Goal: Information Seeking & Learning: Learn about a topic

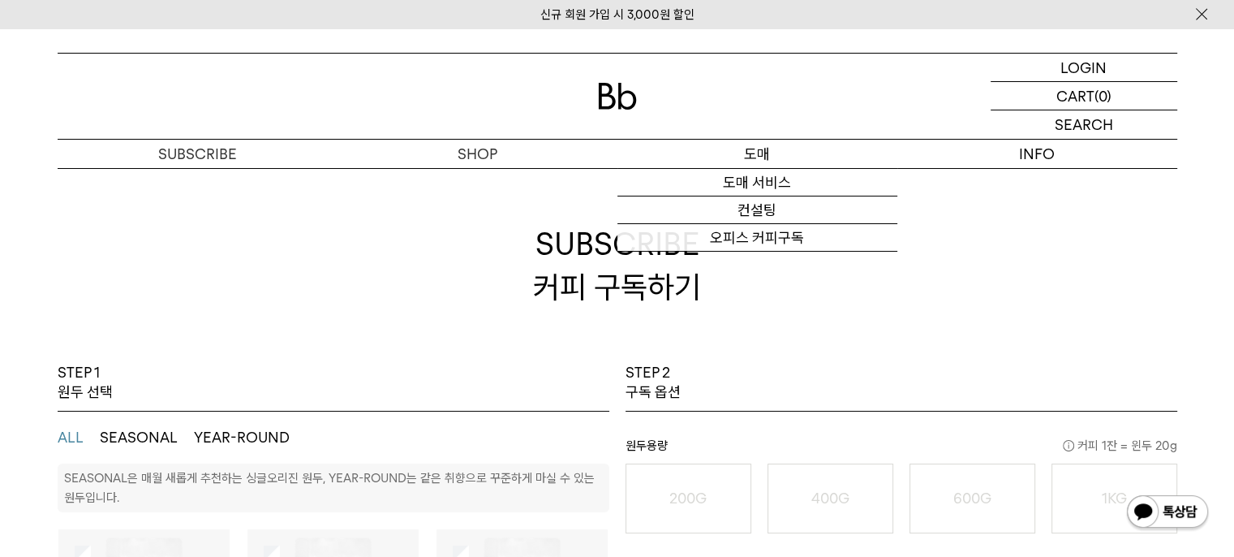
click at [786, 234] on link "오피스 커피구독" at bounding box center [757, 238] width 280 height 28
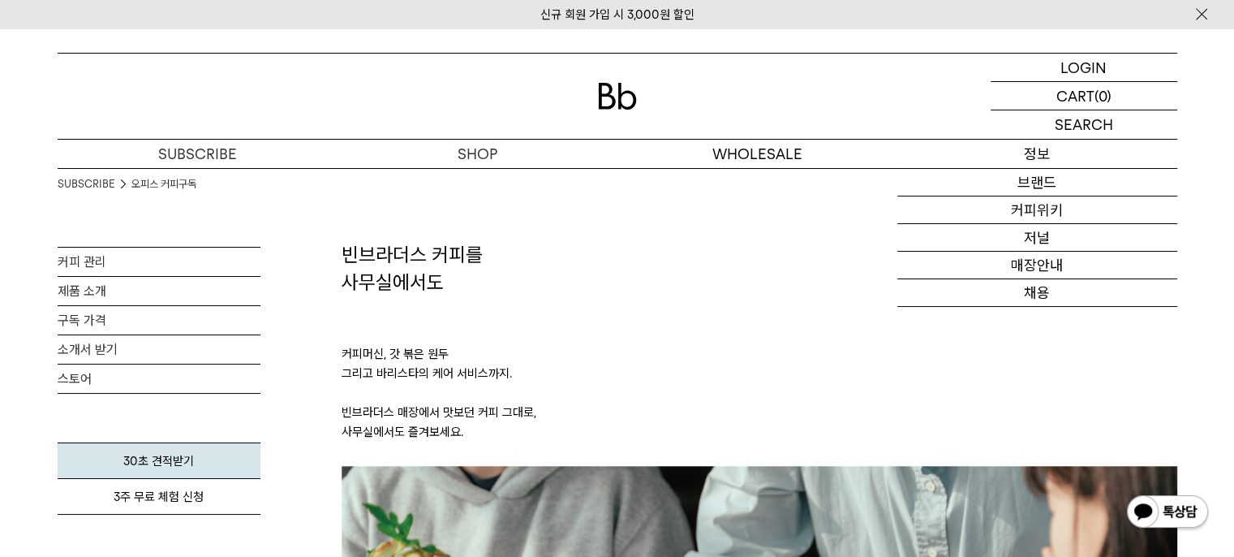
click at [1039, 213] on link "커피위키" at bounding box center [1037, 210] width 280 height 28
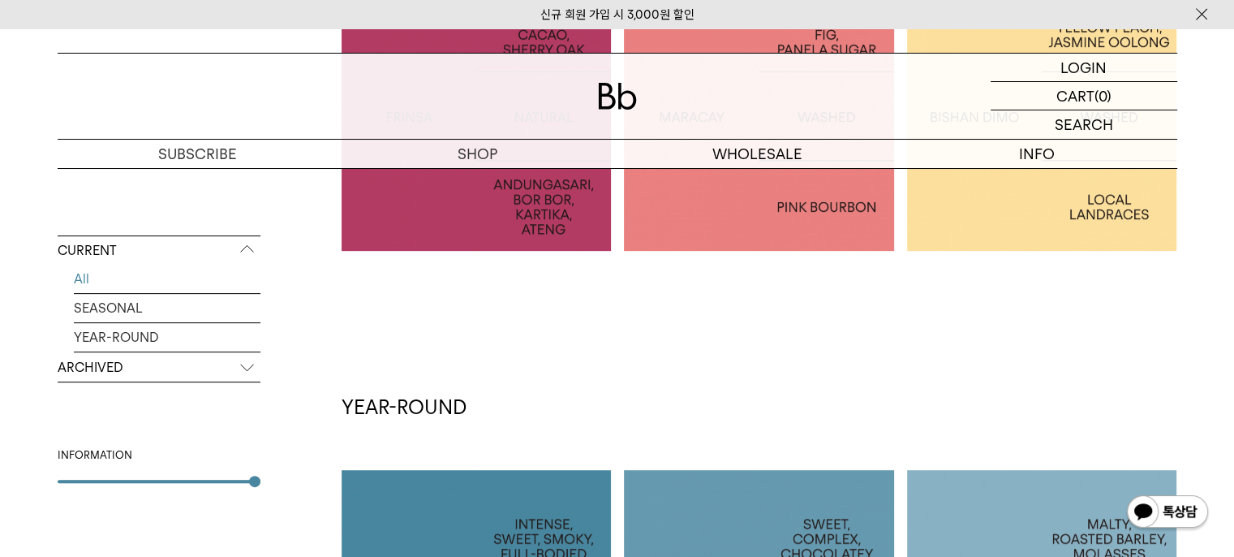
scroll to position [123, 0]
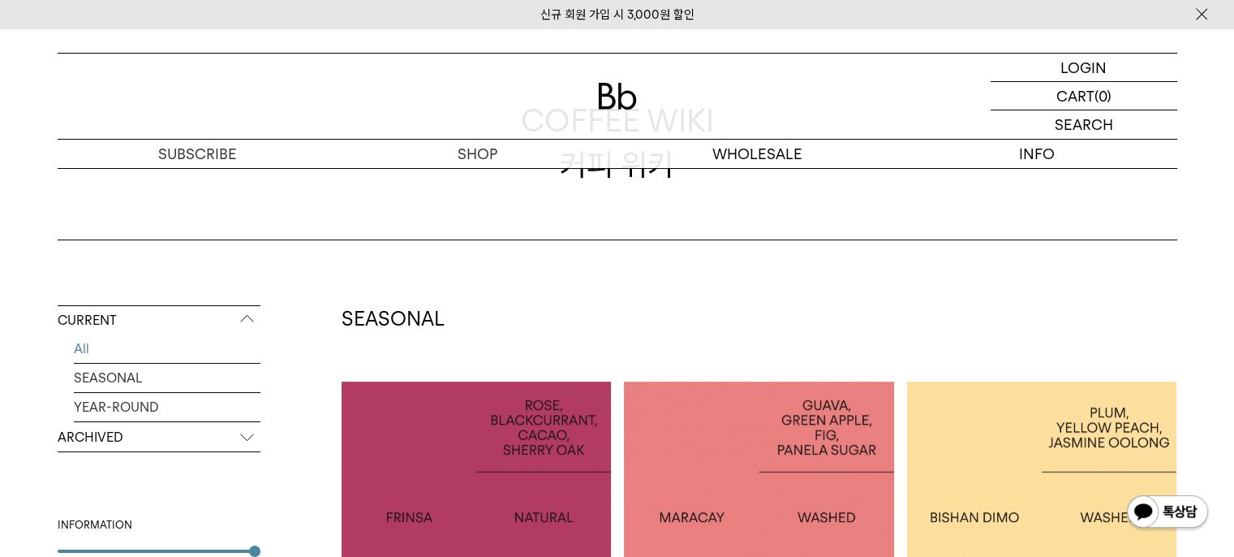
click at [123, 431] on p "ARCHIVED" at bounding box center [159, 437] width 203 height 29
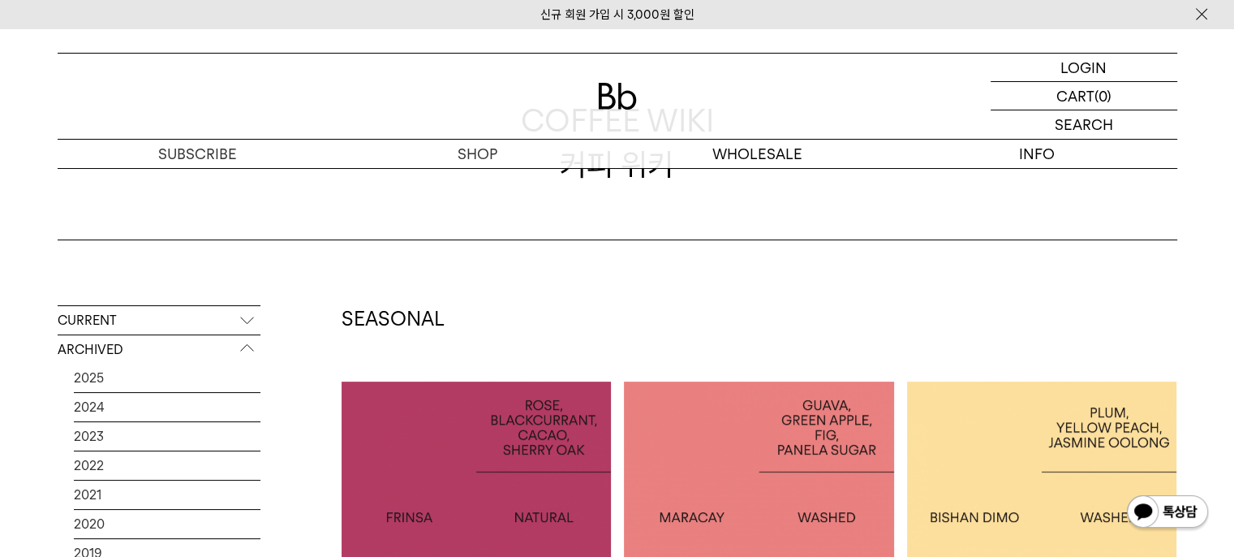
click at [97, 373] on link "2025" at bounding box center [167, 377] width 187 height 28
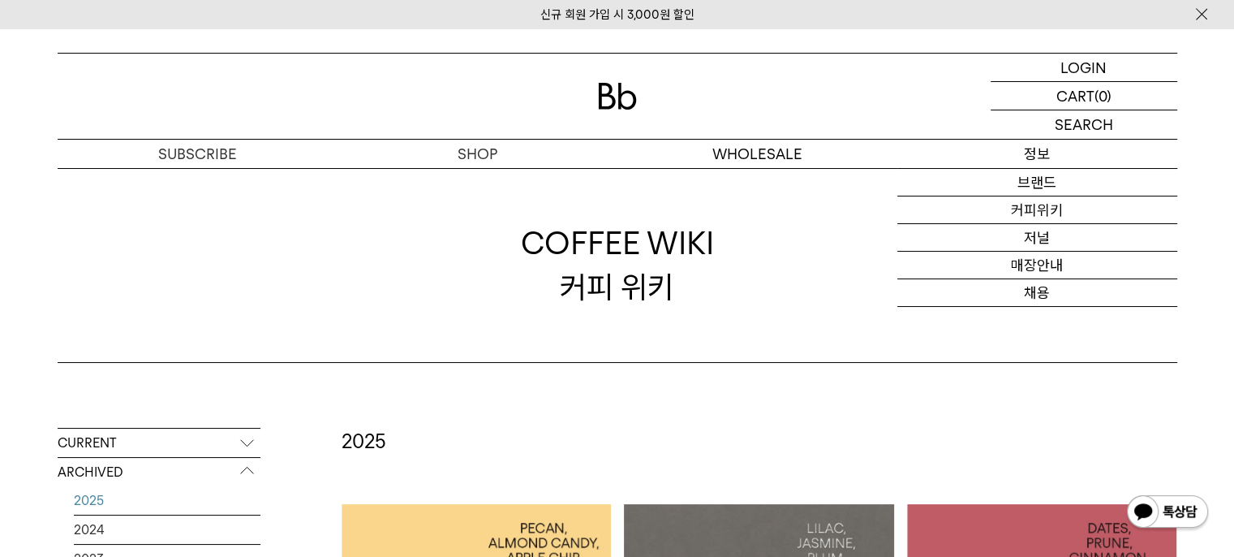
click at [1038, 185] on link "브랜드" at bounding box center [1037, 183] width 280 height 28
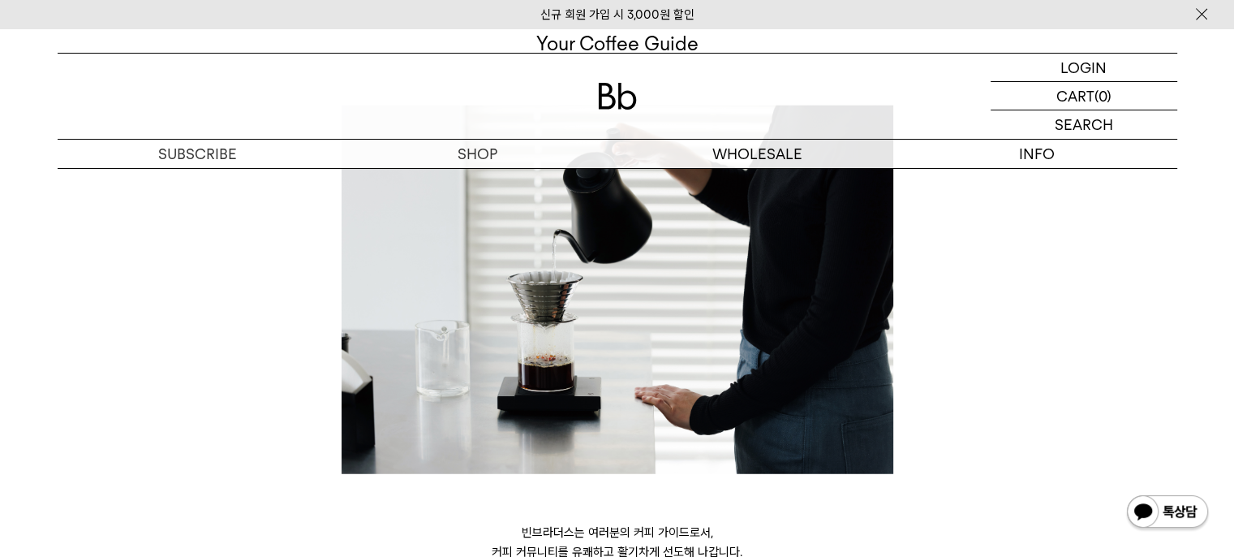
scroll to position [4621, 0]
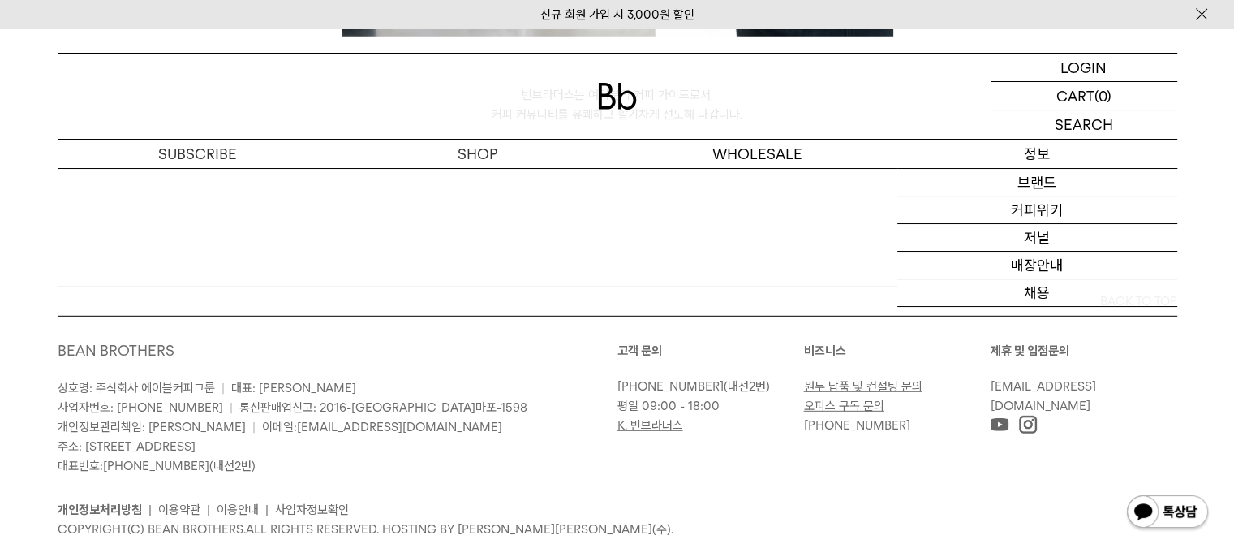
click at [1041, 227] on link "저널" at bounding box center [1037, 238] width 280 height 28
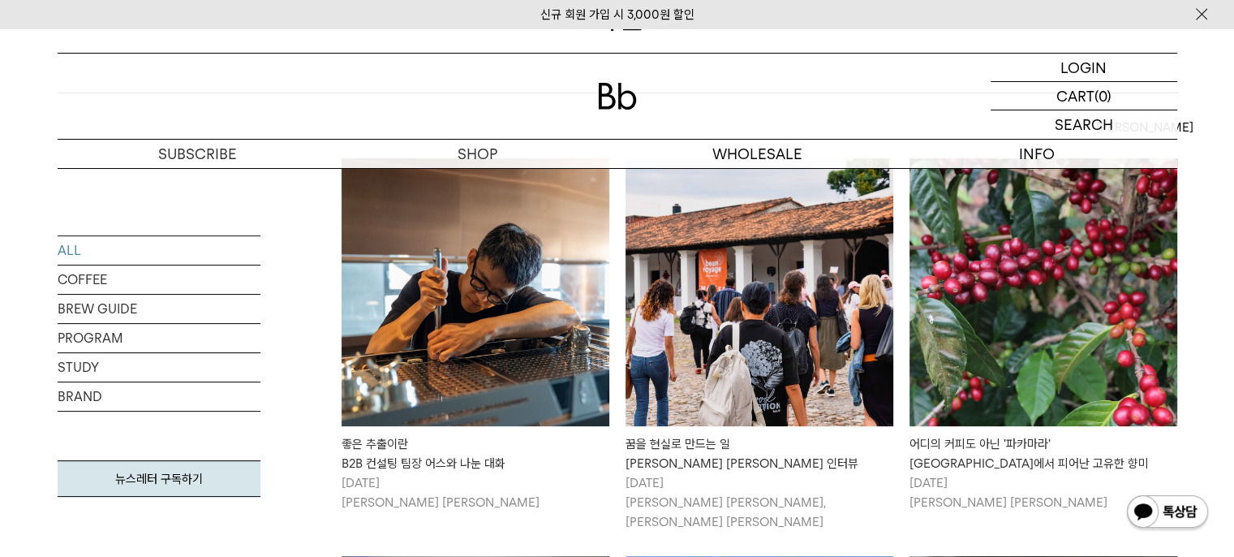
scroll to position [275, 0]
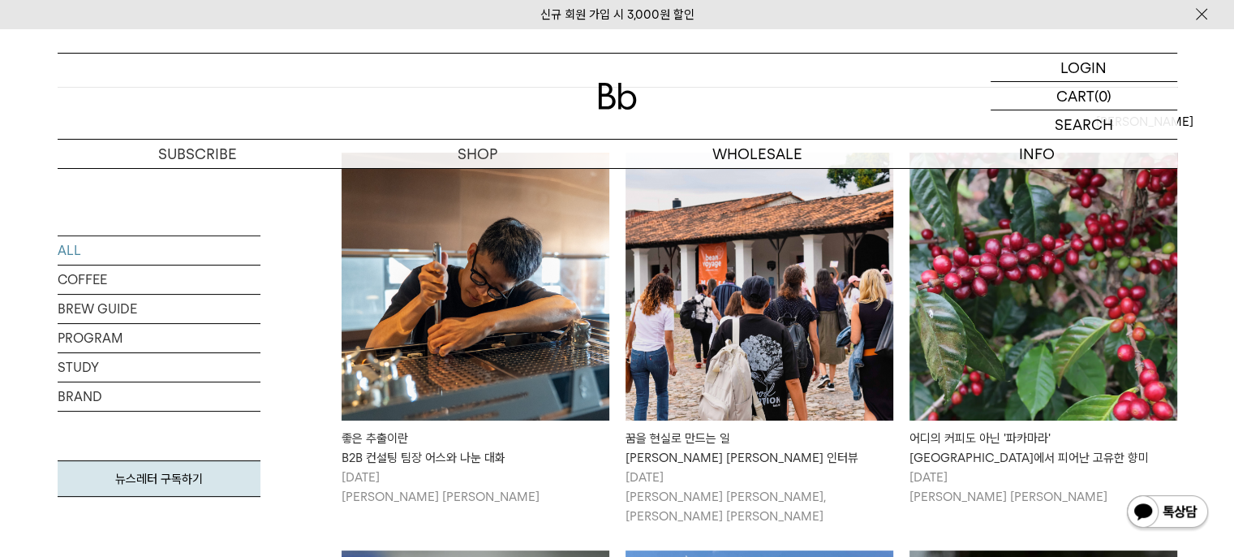
click at [460, 68] on div at bounding box center [618, 96] width 1120 height 85
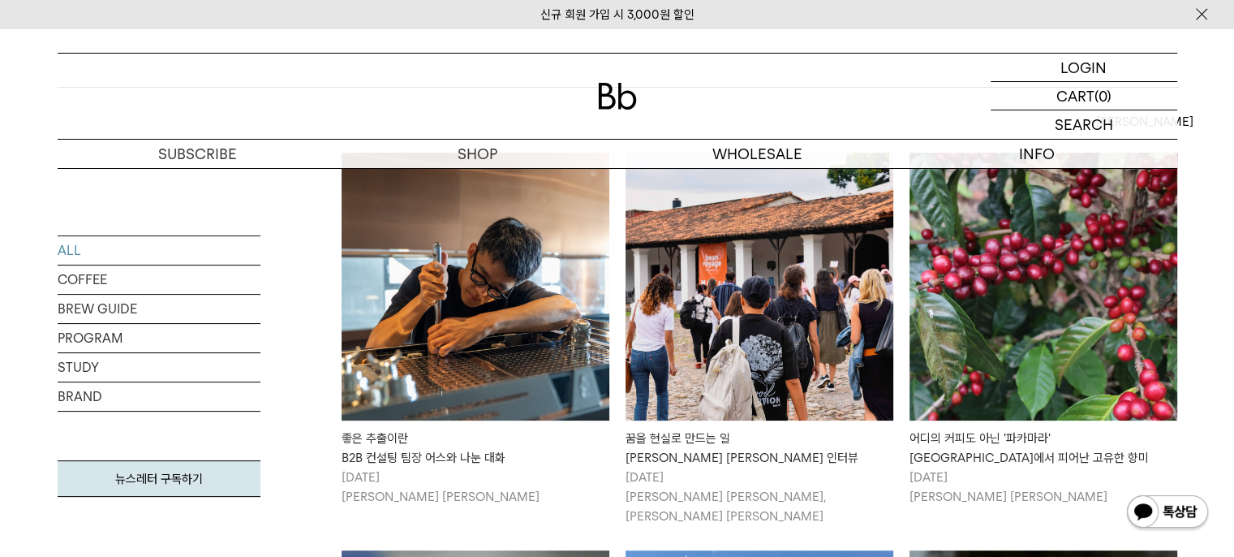
click at [519, 402] on img at bounding box center [476, 287] width 268 height 268
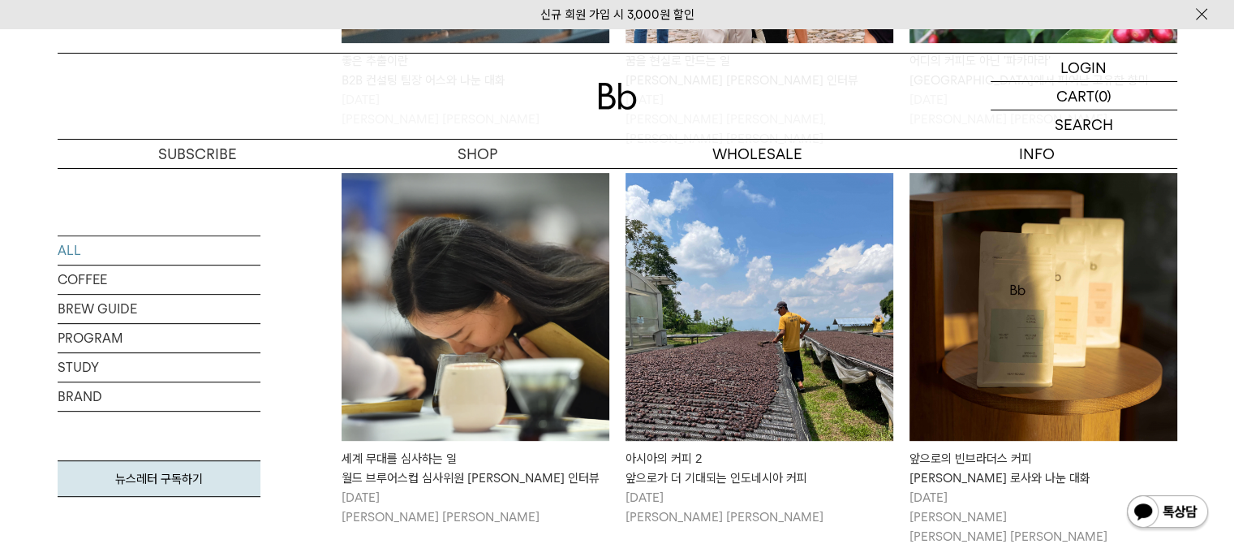
scroll to position [691, 0]
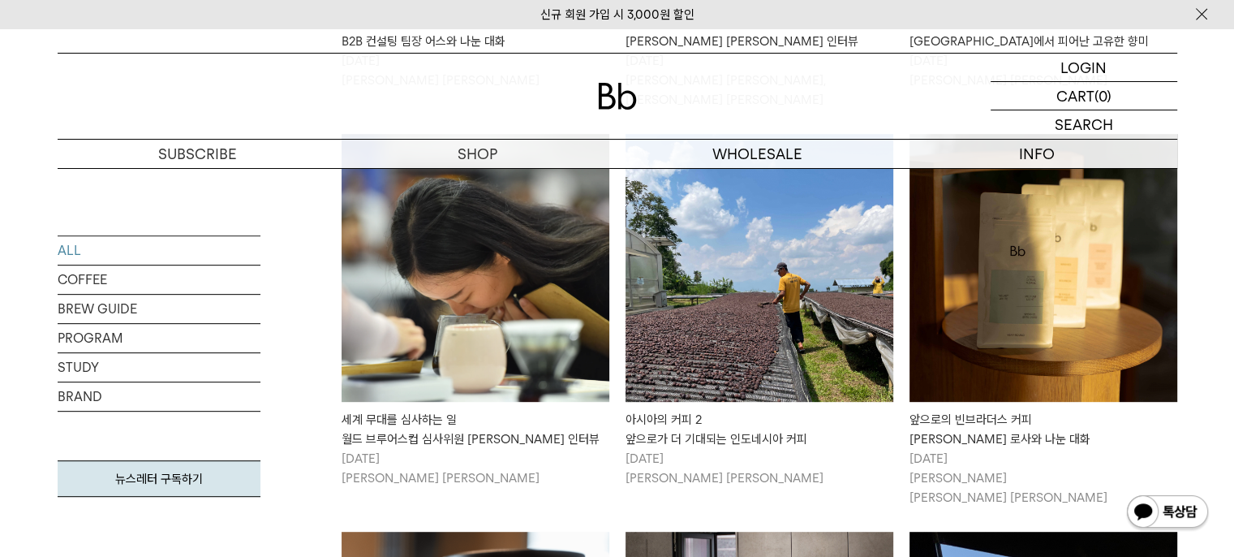
click at [1120, 351] on img at bounding box center [1044, 268] width 268 height 268
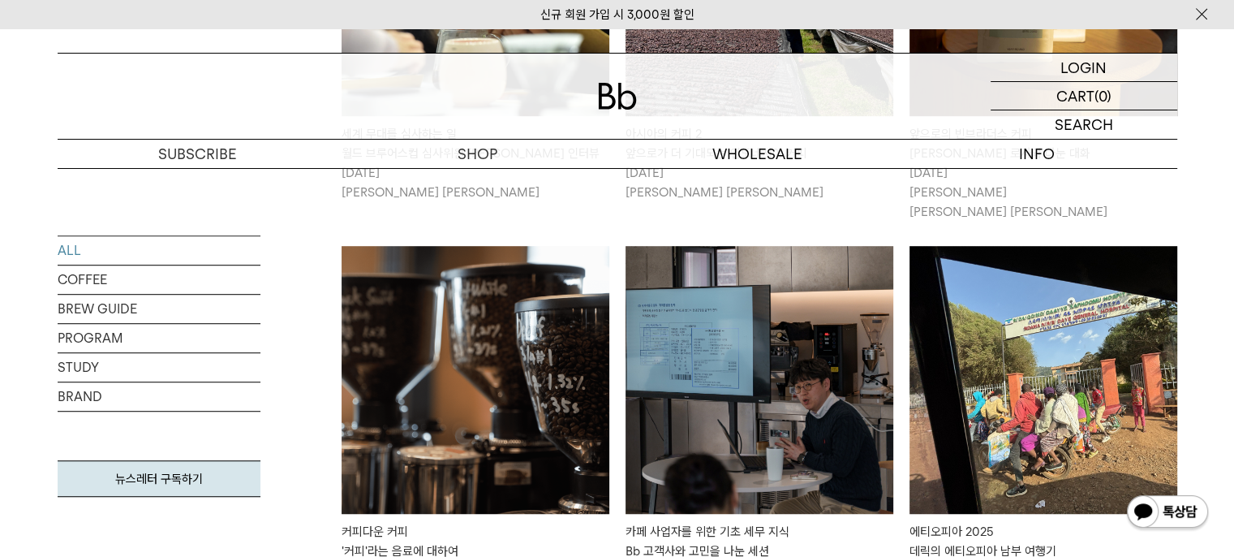
scroll to position [1060, 0]
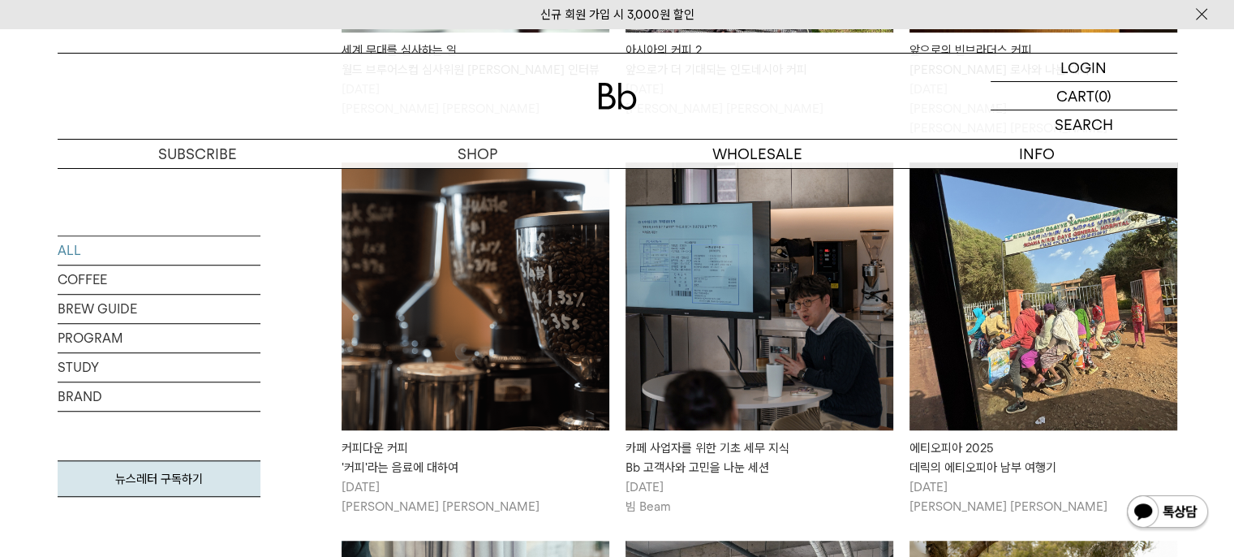
click at [538, 344] on img at bounding box center [476, 296] width 268 height 268
click at [787, 360] on img at bounding box center [760, 296] width 268 height 268
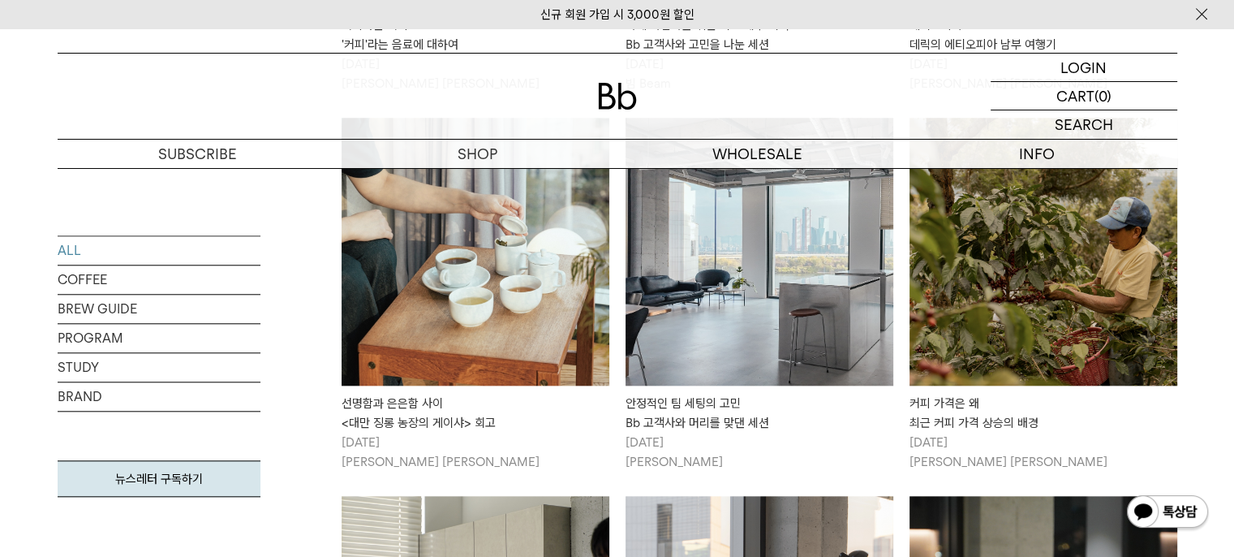
scroll to position [1486, 0]
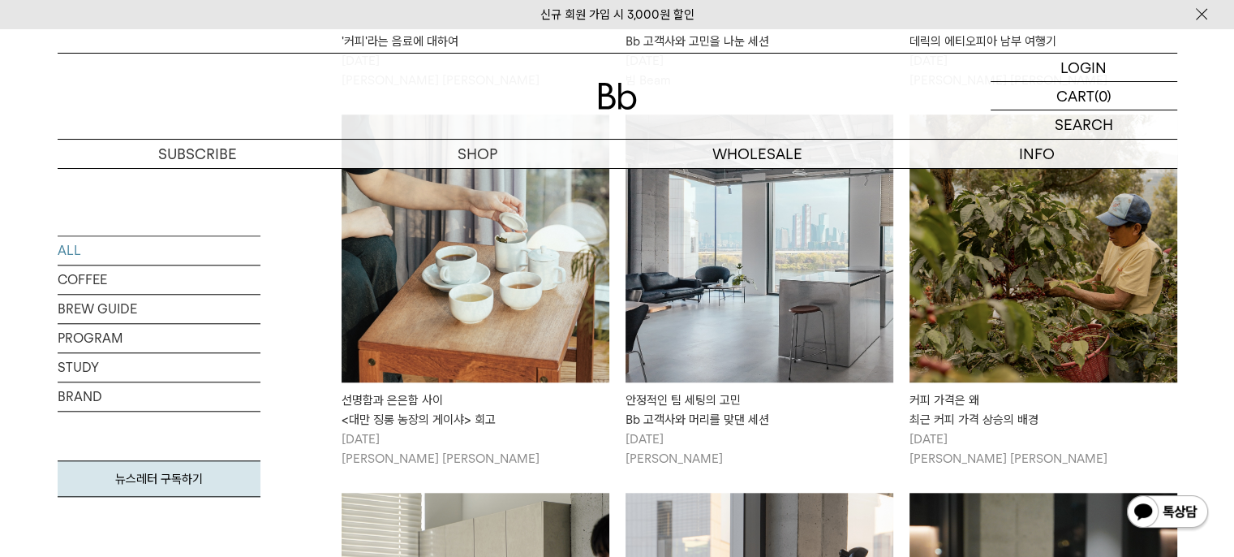
click at [835, 323] on img at bounding box center [760, 248] width 268 height 268
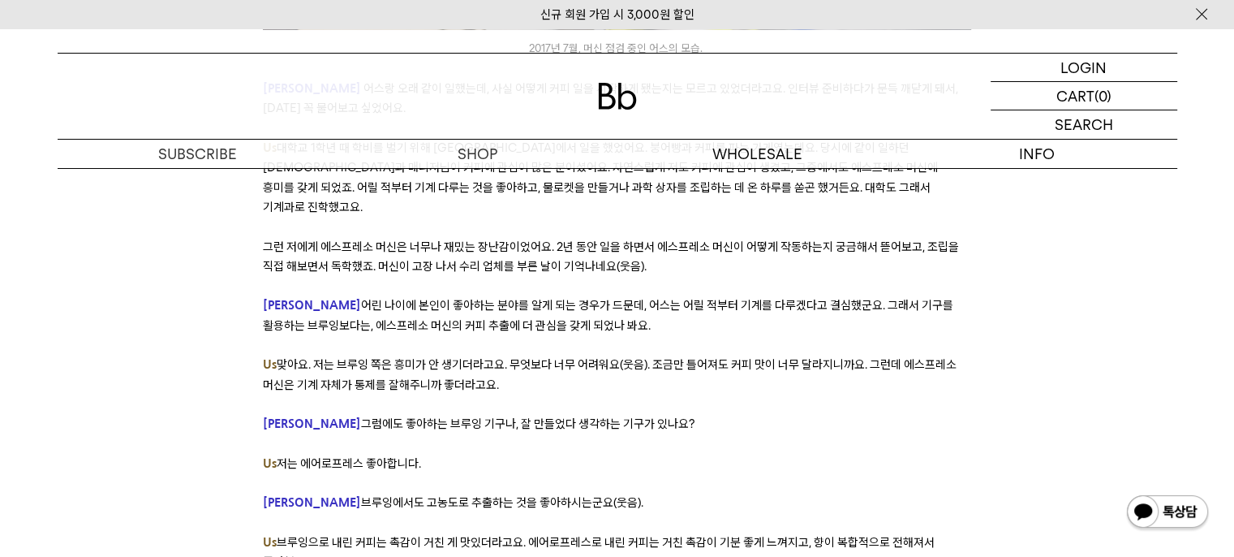
scroll to position [2470, 0]
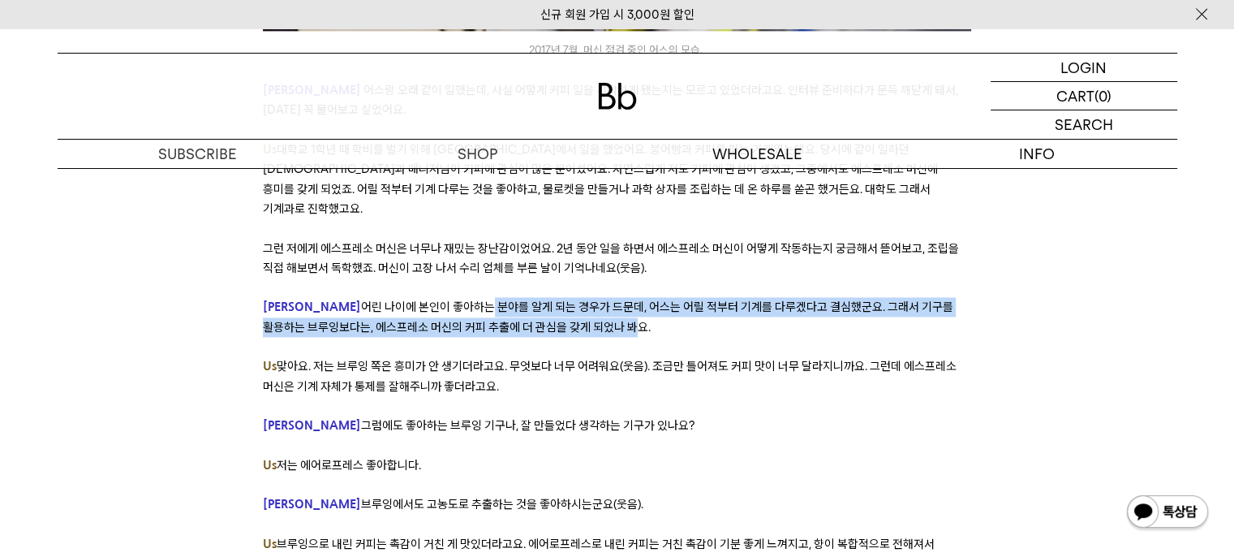
drag, startPoint x: 418, startPoint y: 254, endPoint x: 584, endPoint y: 273, distance: 167.4
click at [584, 299] on span "어린 나이에 본인이 좋아하는 분야를 알게 되는 경우가 드문데, 어스는 어릴 적부터 기계를 다루겠다고 결심했군요. 그래서 기구를 활용하는 브루잉…" at bounding box center [608, 316] width 690 height 34
drag, startPoint x: 584, startPoint y: 273, endPoint x: 518, endPoint y: 257, distance: 67.5
click at [518, 299] on span "어린 나이에 본인이 좋아하는 분야를 알게 되는 경우가 드문데, 어스는 어릴 적부터 기계를 다루겠다고 결심했군요. 그래서 기구를 활용하는 브루잉…" at bounding box center [608, 316] width 690 height 34
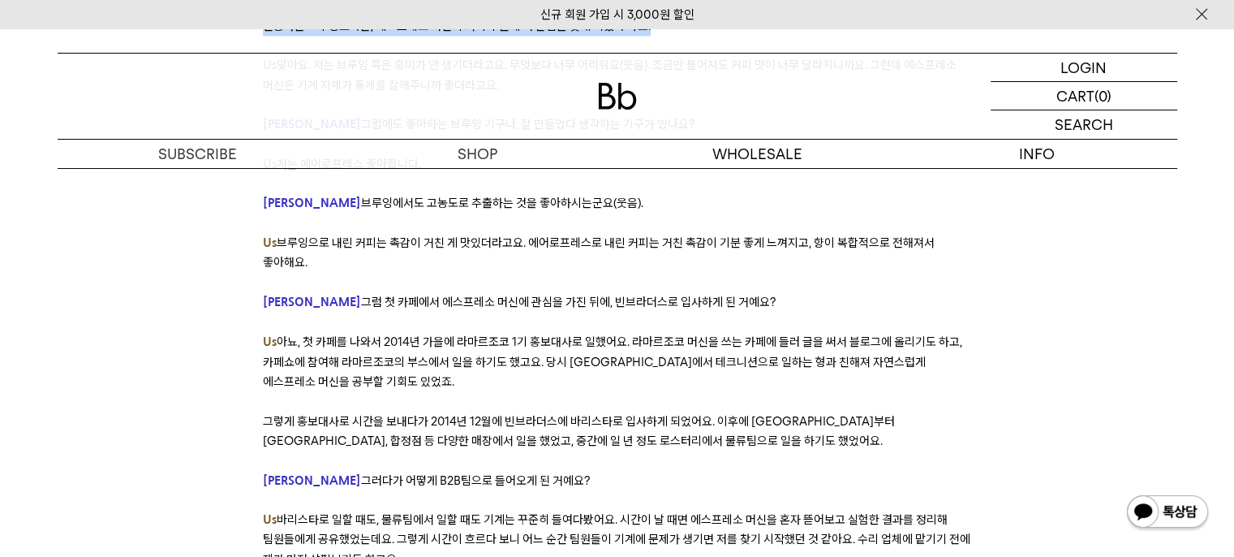
scroll to position [2770, 0]
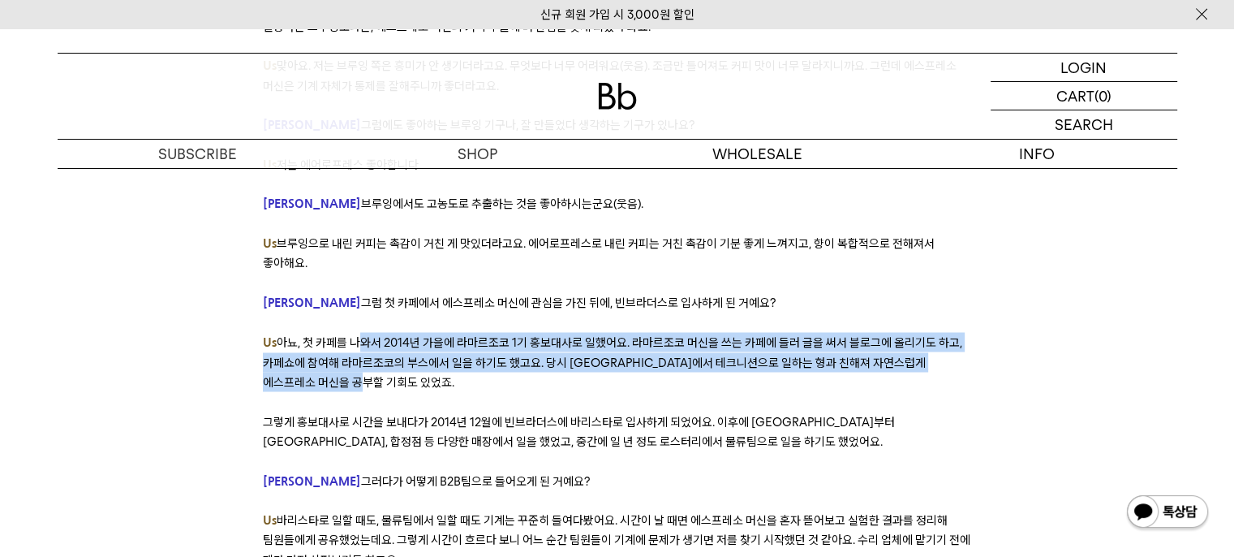
drag, startPoint x: 354, startPoint y: 291, endPoint x: 591, endPoint y: 329, distance: 240.8
click at [591, 332] on p "Us 아뇨, 첫 카페를 나와서 2014년 가을에 라마르조코 1기 홍보대사로 일했어요. 라마르조코 머신을 쓰는 카페에 들러 글을 써서 블로그에 …" at bounding box center [617, 361] width 708 height 59
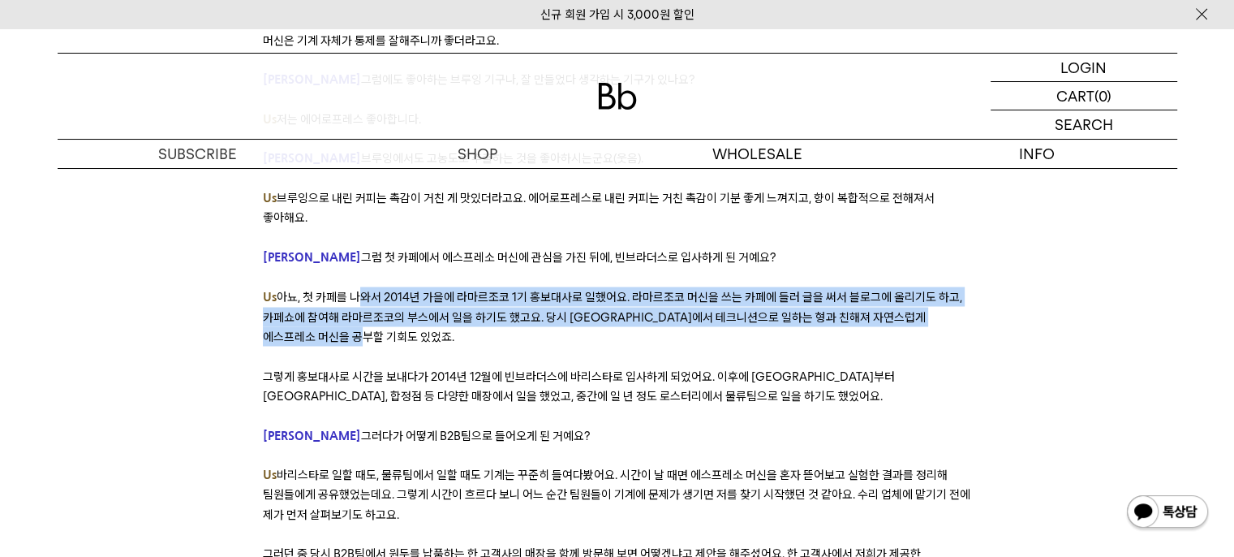
drag, startPoint x: 1050, startPoint y: 374, endPoint x: 754, endPoint y: 304, distance: 304.3
click at [754, 346] on p at bounding box center [617, 355] width 708 height 19
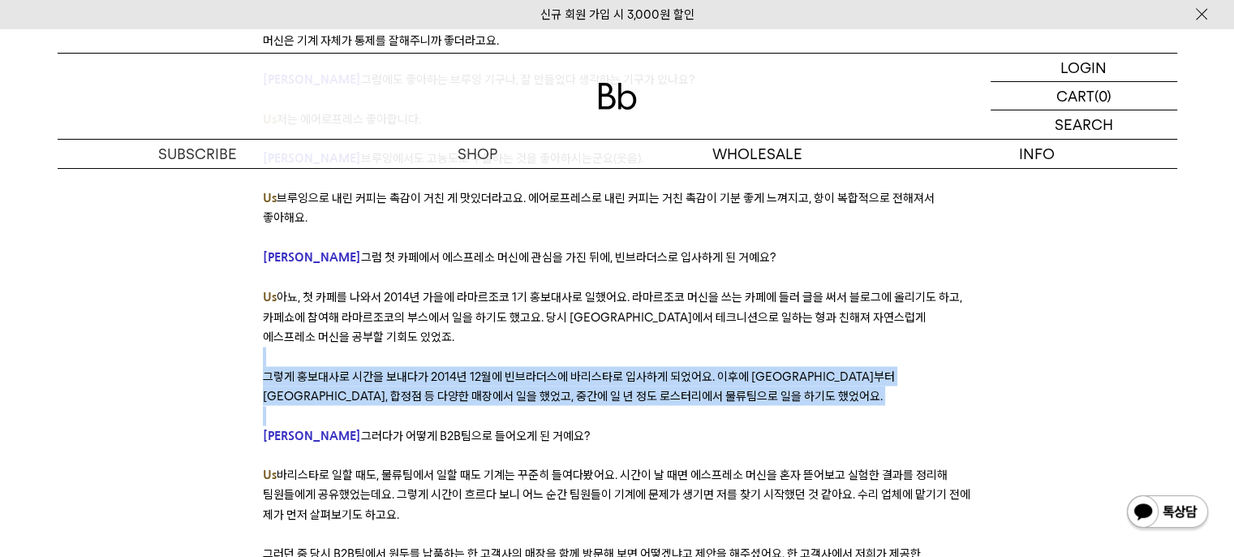
drag, startPoint x: 754, startPoint y: 304, endPoint x: 756, endPoint y: 344, distance: 39.8
click at [756, 366] on p "그렇게 홍보대사로 시간을 보내다가 2014년 12월에 빈브라더스에 바리스타로 입사하게 되었어요. 이후에 강남점부터 신도림 디큐브시티점, 합정점…" at bounding box center [617, 386] width 708 height 40
drag, startPoint x: 756, startPoint y: 344, endPoint x: 703, endPoint y: 302, distance: 67.5
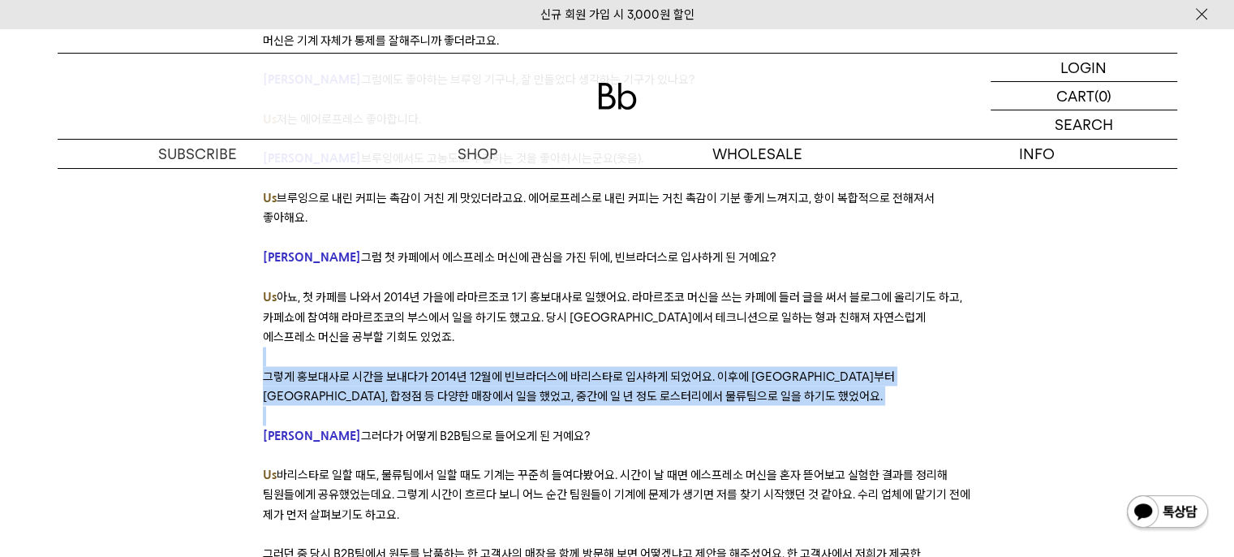
click at [703, 346] on p at bounding box center [617, 355] width 708 height 19
drag, startPoint x: 703, startPoint y: 302, endPoint x: 712, endPoint y: 342, distance: 40.7
click at [712, 366] on p "그렇게 홍보대사로 시간을 보내다가 2014년 12월에 빈브라더스에 바리스타로 입사하게 되었어요. 이후에 강남점부터 신도림 디큐브시티점, 합정점…" at bounding box center [617, 386] width 708 height 40
drag, startPoint x: 712, startPoint y: 342, endPoint x: 643, endPoint y: 298, distance: 81.7
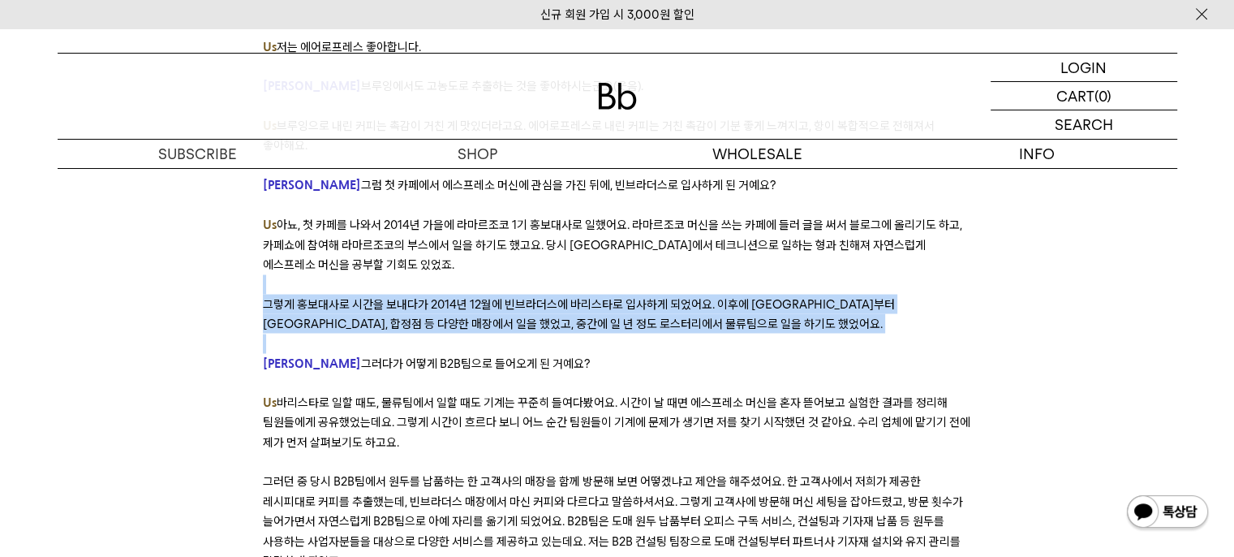
scroll to position [2913, 0]
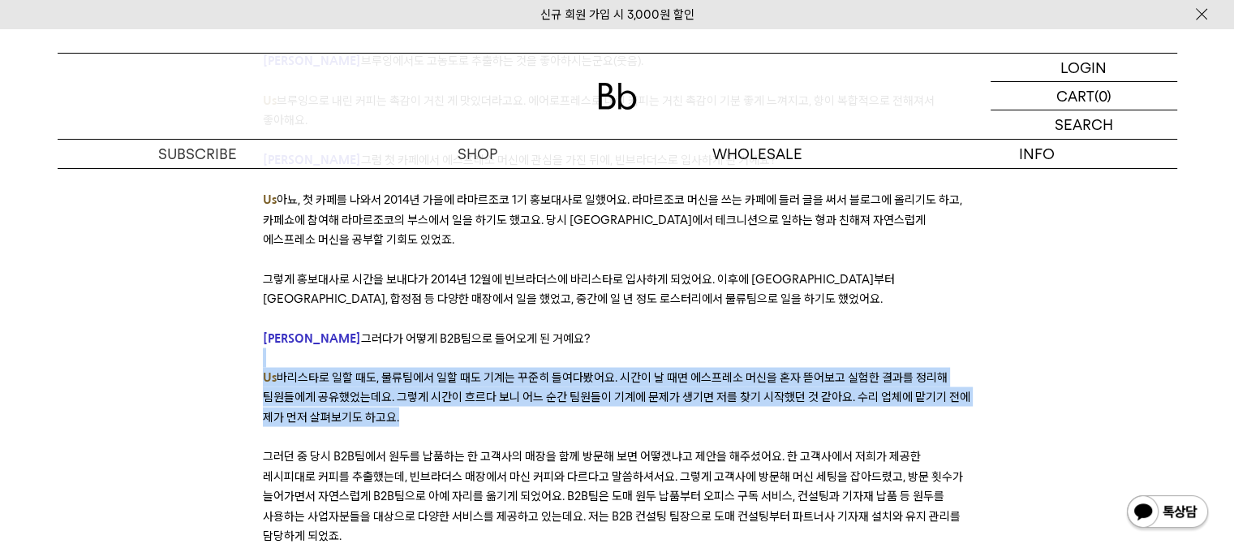
drag, startPoint x: 643, startPoint y: 298, endPoint x: 655, endPoint y: 358, distance: 61.1
click at [655, 367] on p "Us 바리스타로 일할 때도, 물류팀에서 일할 때도 기계는 꾸준히 들여다봤어요. 시간이 날 때면 에스프레소 머신을 혼자 뜯어보고 실험한 결과를 …" at bounding box center [617, 396] width 708 height 59
drag, startPoint x: 655, startPoint y: 358, endPoint x: 615, endPoint y: 286, distance: 81.7
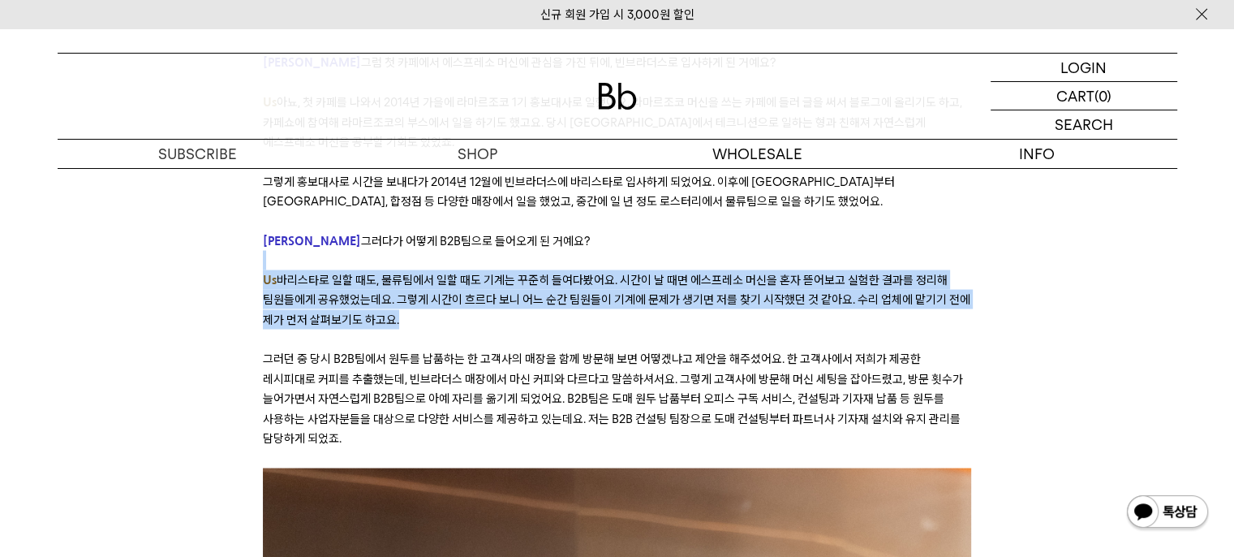
scroll to position [3021, 0]
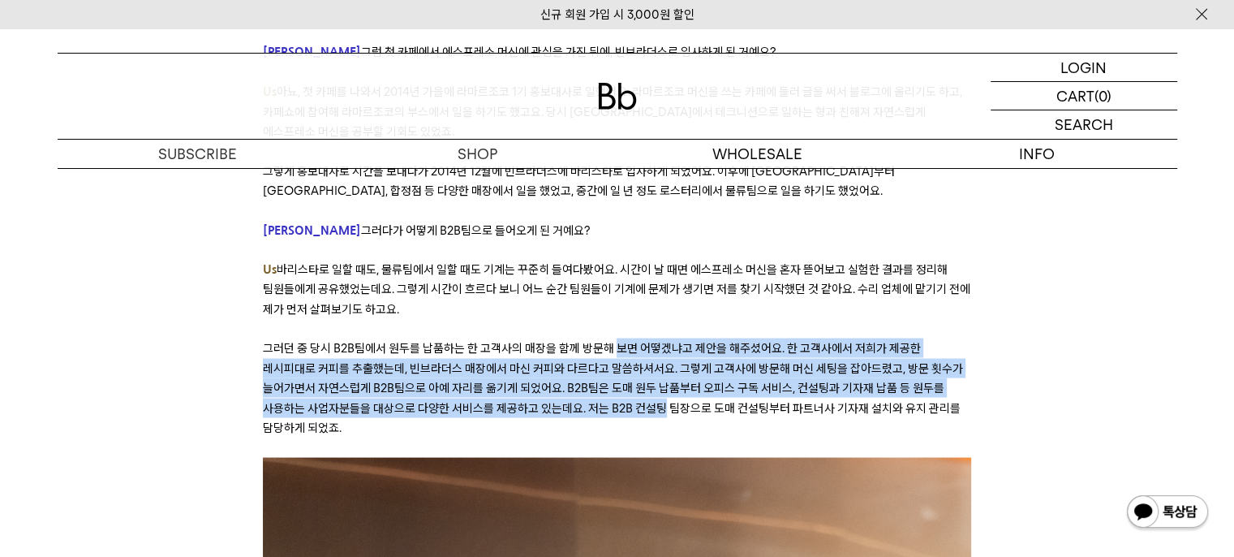
drag, startPoint x: 615, startPoint y: 286, endPoint x: 617, endPoint y: 348, distance: 61.7
click at [617, 348] on span "그러던 중 당시 B2B팀에서 원두를 납품하는 한 고객사의 매장을 함께 방문해 보면 어떻겠냐고 제안을 해주셨어요. 한 고객사에서 저희가 제공한 …" at bounding box center [613, 387] width 700 height 94
drag, startPoint x: 617, startPoint y: 348, endPoint x: 461, endPoint y: 277, distance: 171.4
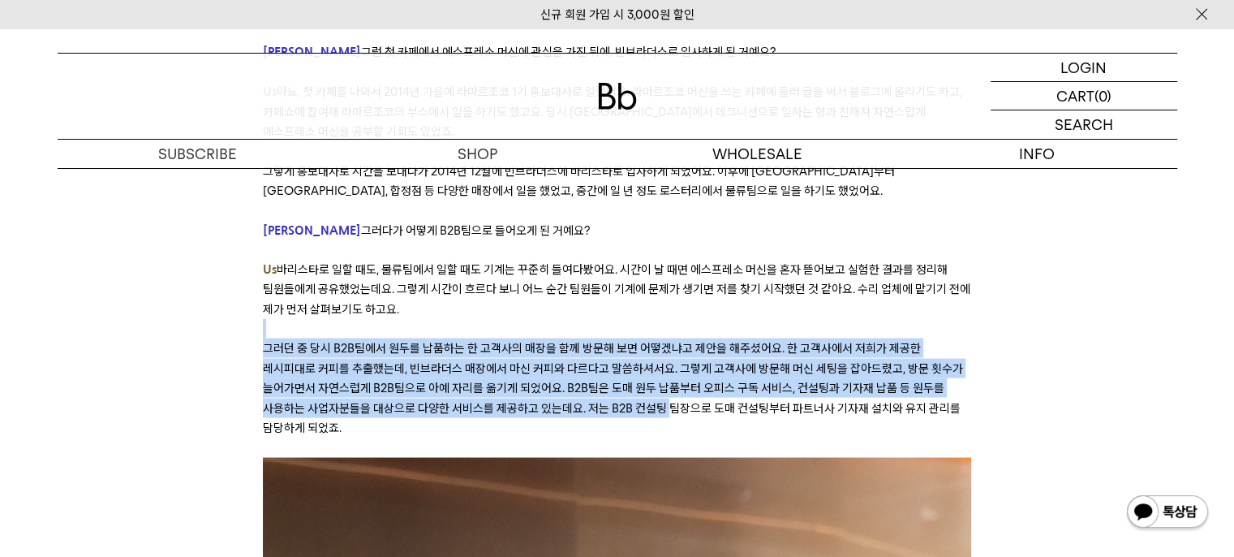
click at [461, 318] on p at bounding box center [617, 327] width 708 height 19
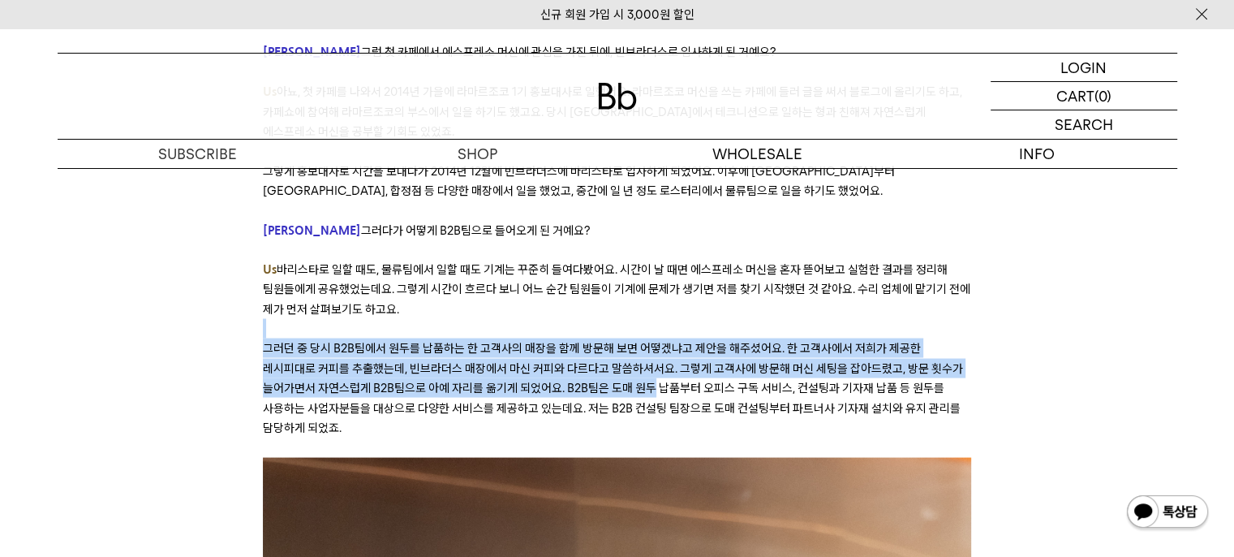
drag, startPoint x: 461, startPoint y: 277, endPoint x: 587, endPoint y: 343, distance: 143.0
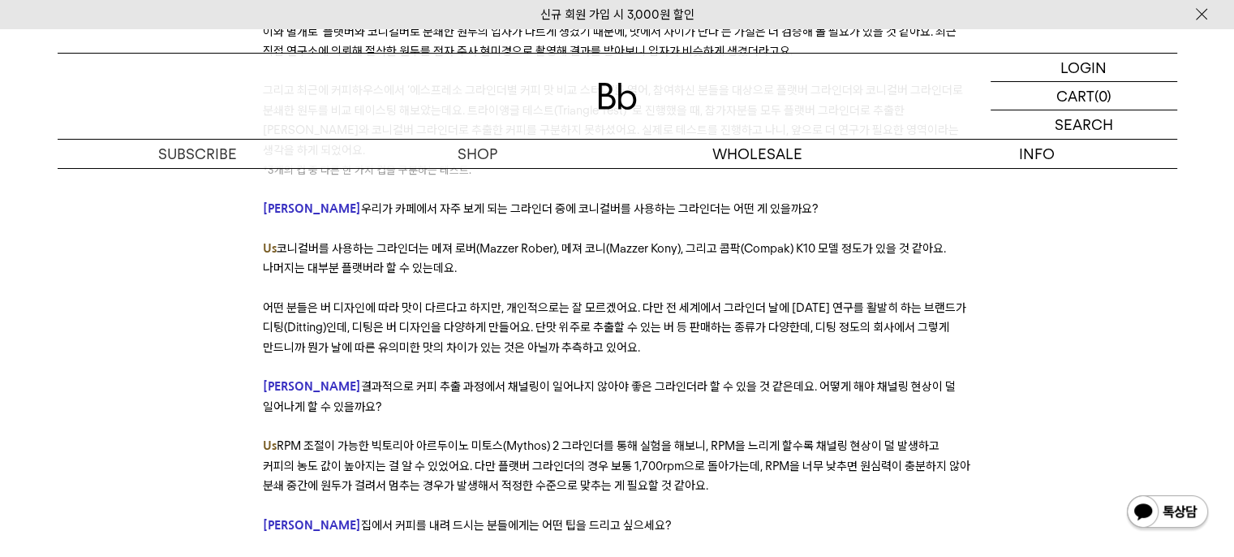
scroll to position [8753, 0]
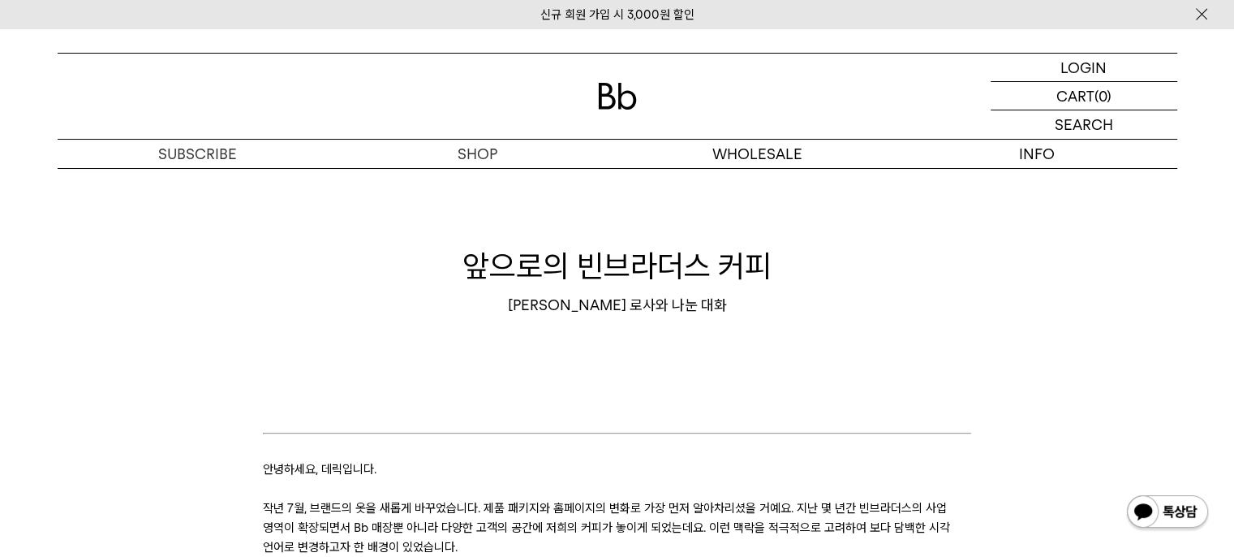
click at [422, 356] on div "앞으로의 빈브라더스 커피 [PERSON_NAME] 로사와 나눈 대화" at bounding box center [618, 280] width 1120 height 162
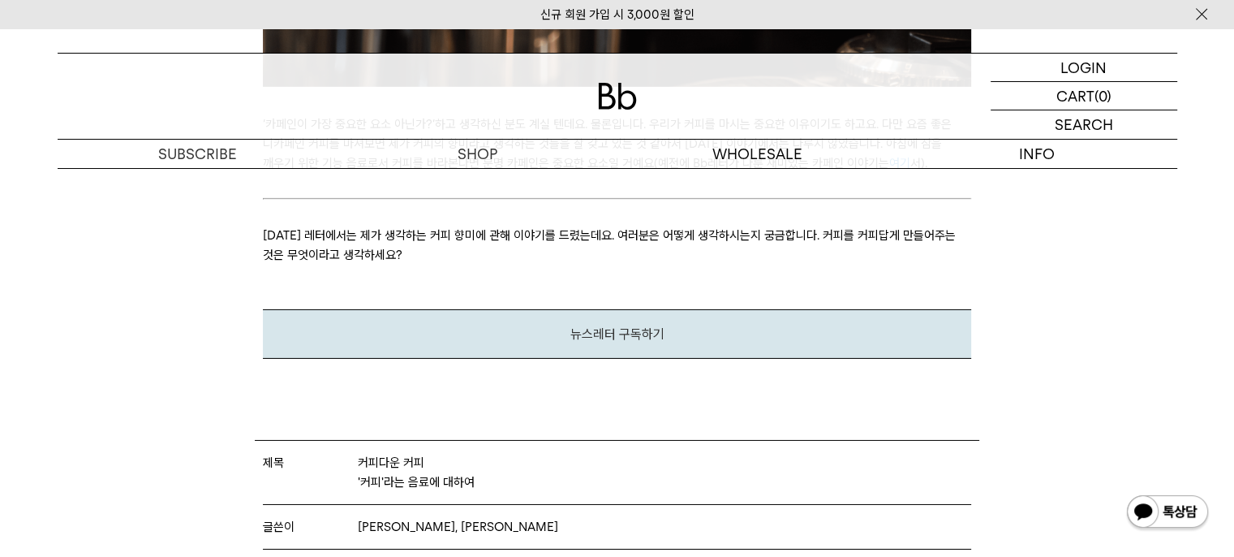
scroll to position [5280, 0]
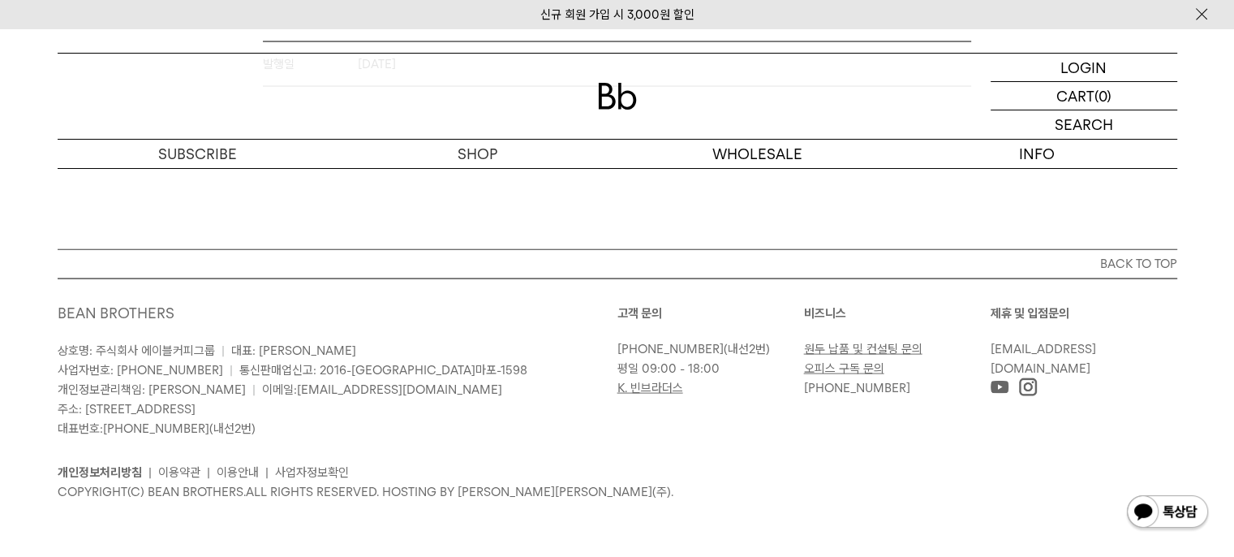
scroll to position [3253, 0]
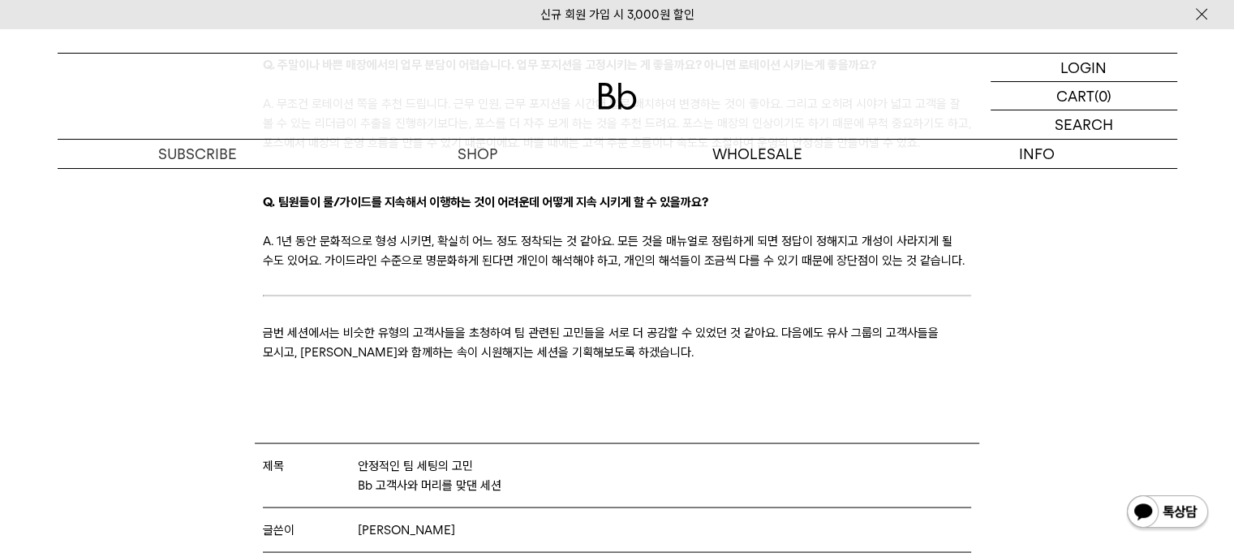
scroll to position [2937, 0]
